Goal: Entertainment & Leisure: Consume media (video, audio)

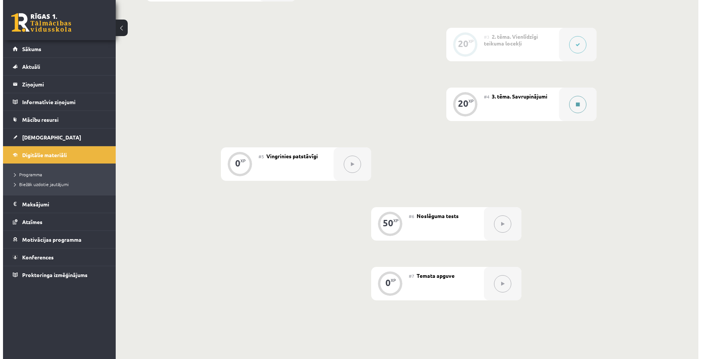
scroll to position [217, 0]
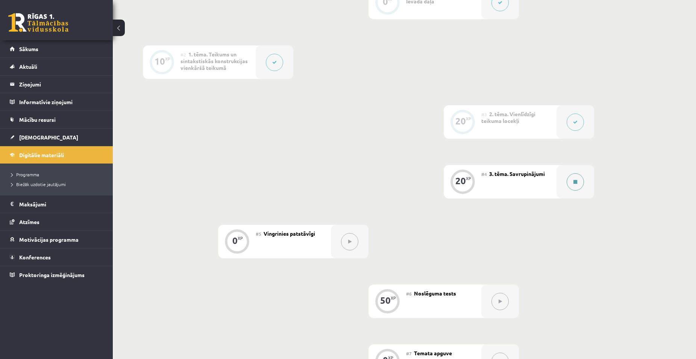
click at [571, 189] on button at bounding box center [575, 181] width 17 height 17
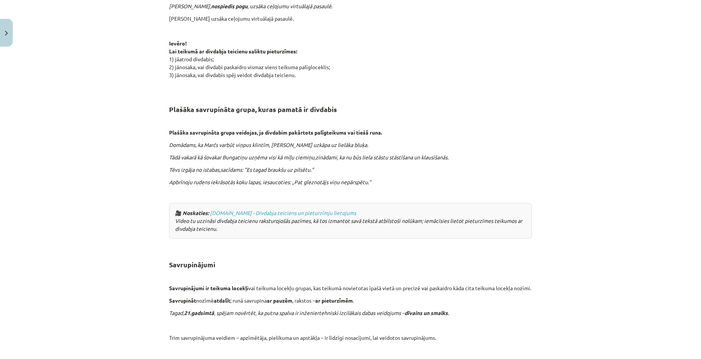
scroll to position [1342, 0]
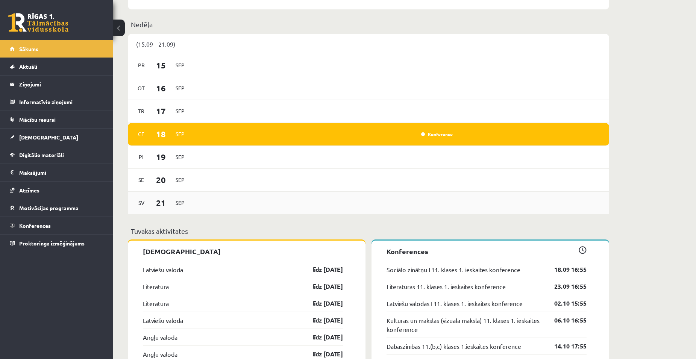
scroll to position [451, 0]
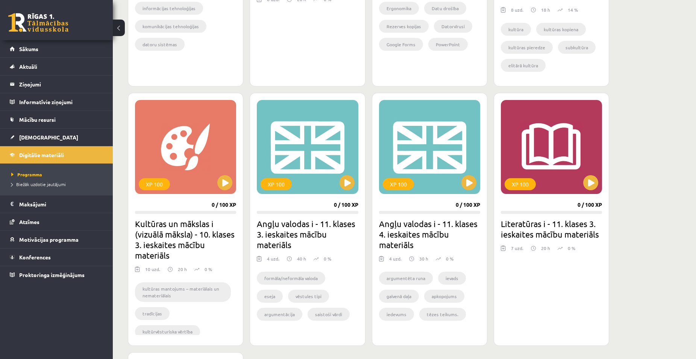
scroll to position [639, 0]
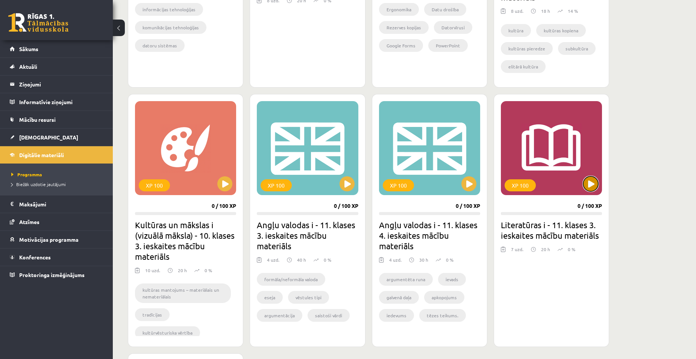
click at [591, 176] on button at bounding box center [590, 183] width 15 height 15
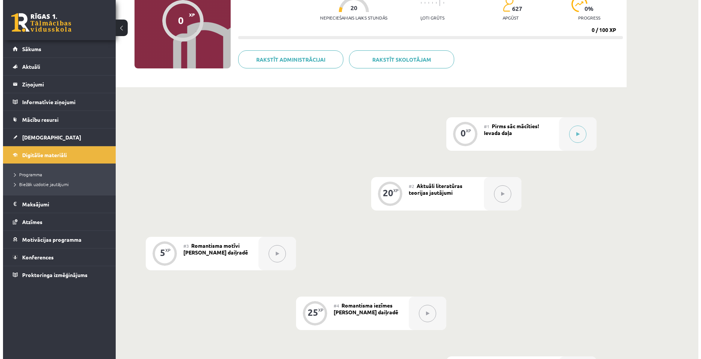
scroll to position [44, 0]
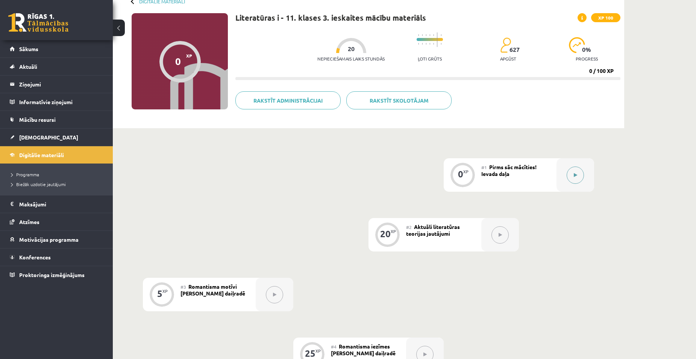
click at [576, 179] on button at bounding box center [575, 175] width 17 height 17
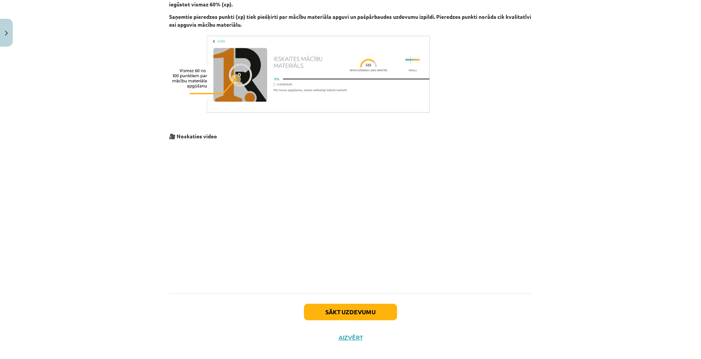
scroll to position [480, 0]
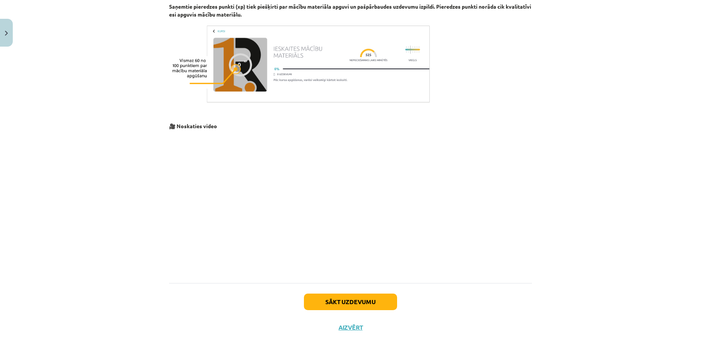
click at [464, 208] on p at bounding box center [350, 203] width 363 height 137
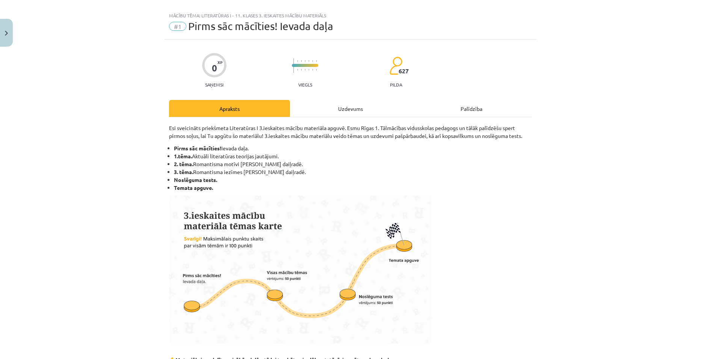
scroll to position [0, 0]
